Goal: Information Seeking & Learning: Learn about a topic

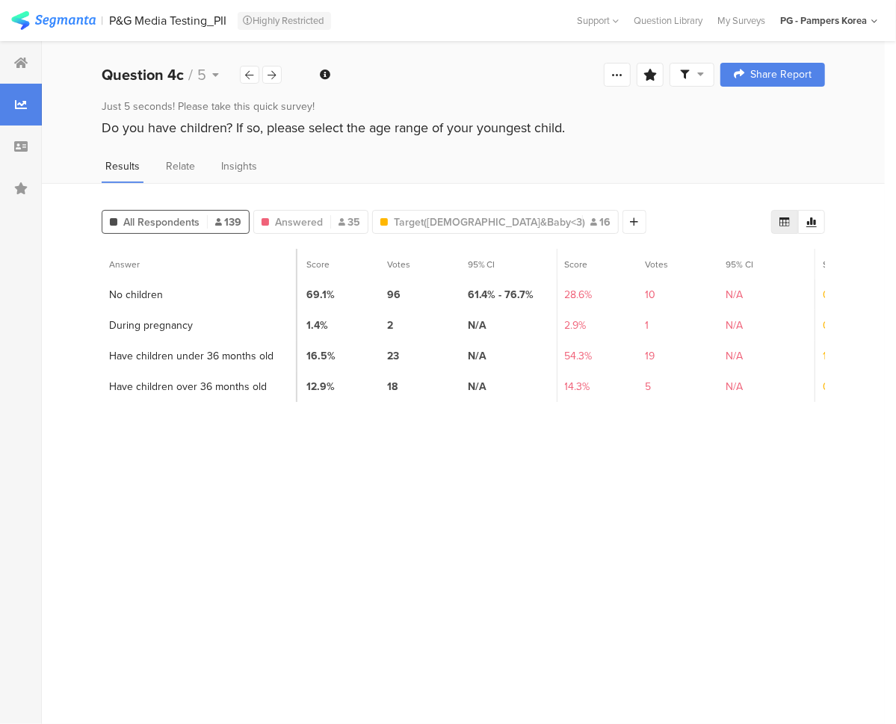
scroll to position [0, 253]
